Goal: Task Accomplishment & Management: Manage account settings

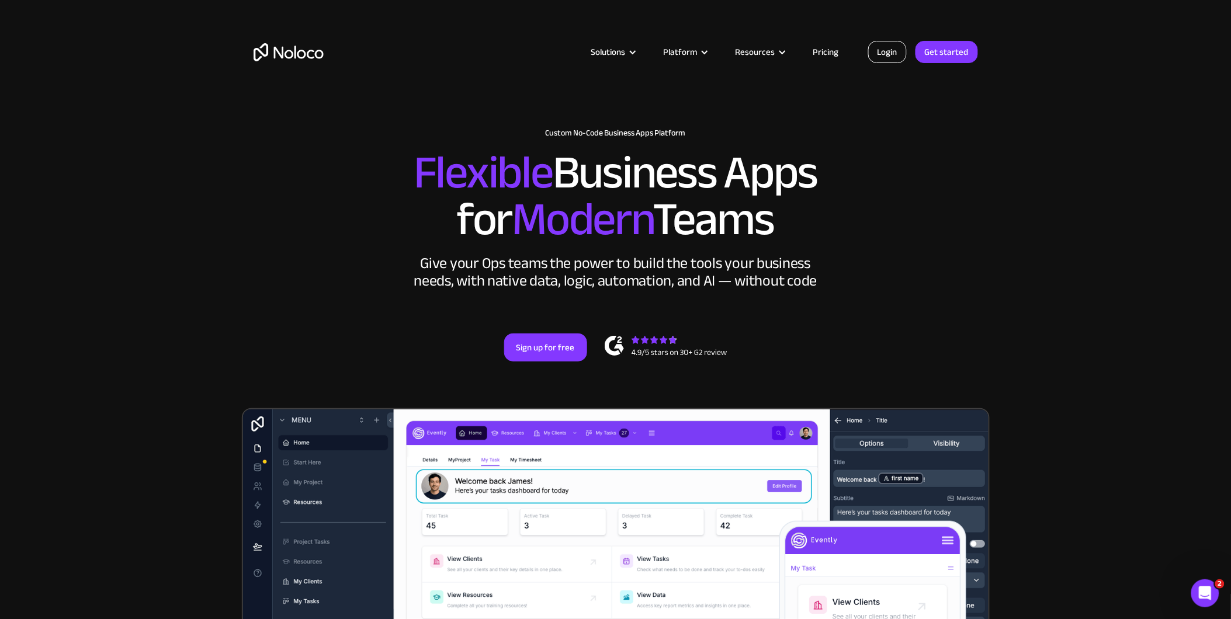
click at [877, 58] on link "Login" at bounding box center [887, 52] width 39 height 22
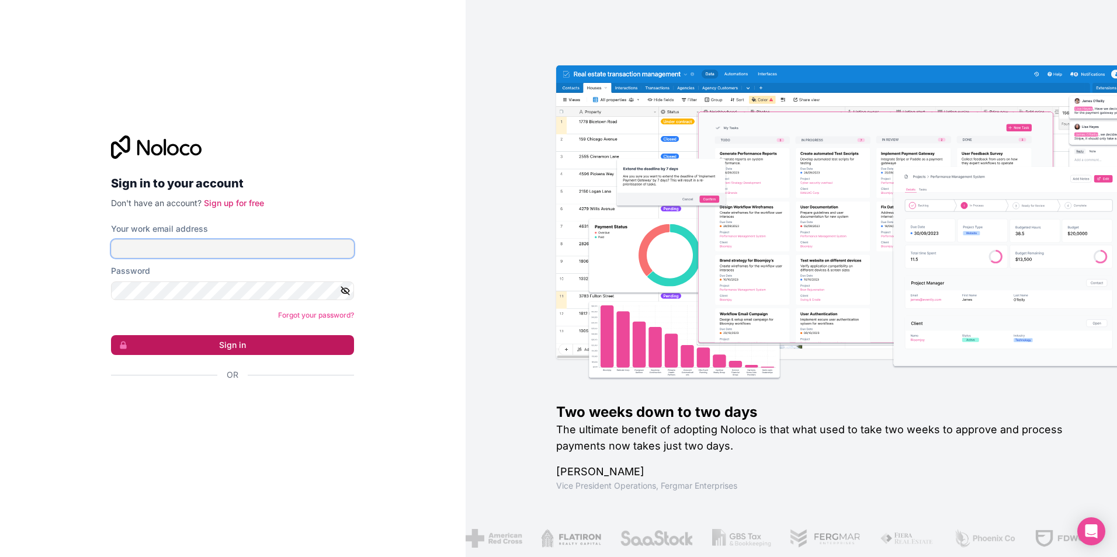
type input "[PERSON_NAME][EMAIL_ADDRESS][DOMAIN_NAME]"
click at [230, 348] on button "Sign in" at bounding box center [232, 345] width 243 height 20
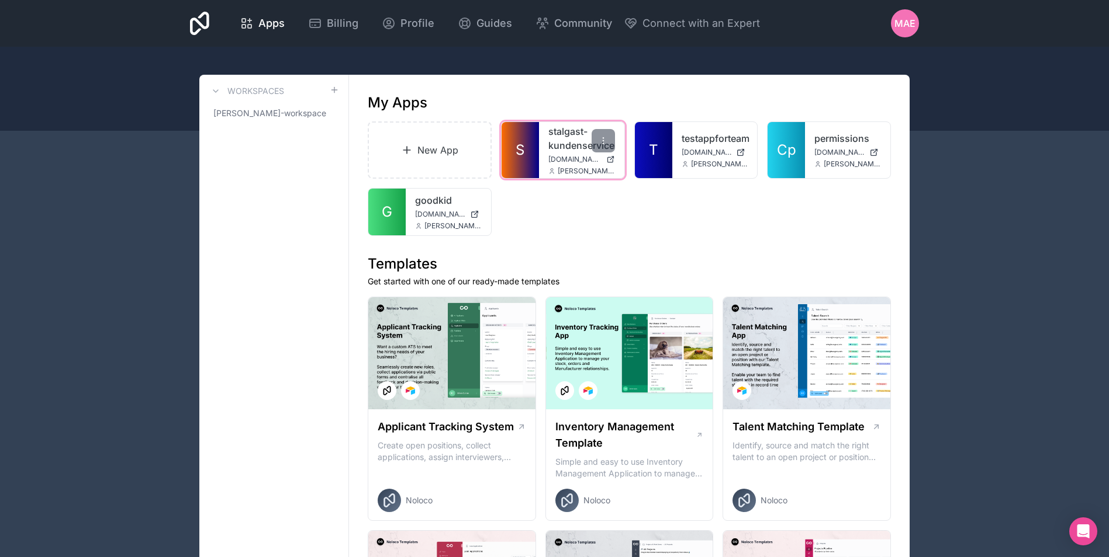
click at [518, 146] on span "S" at bounding box center [519, 150] width 9 height 19
